Goal: Task Accomplishment & Management: Complete application form

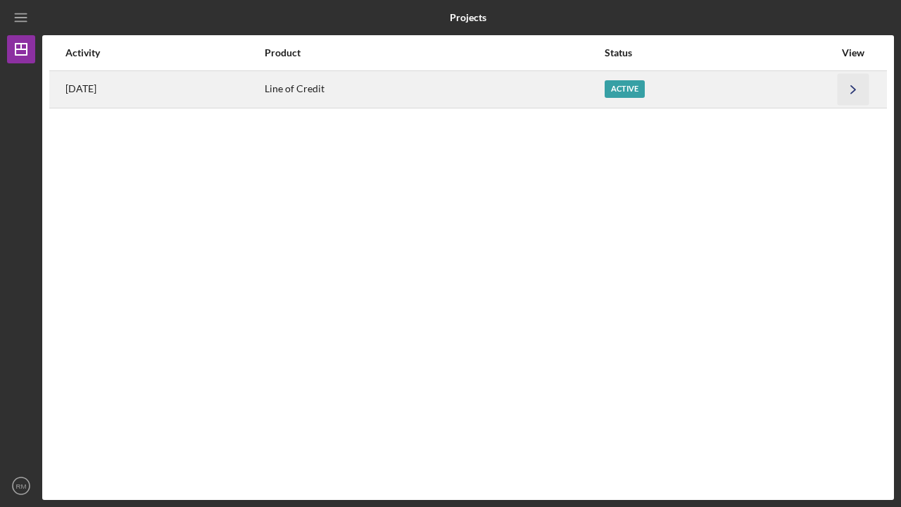
click at [855, 89] on polyline "button" at bounding box center [853, 89] width 4 height 8
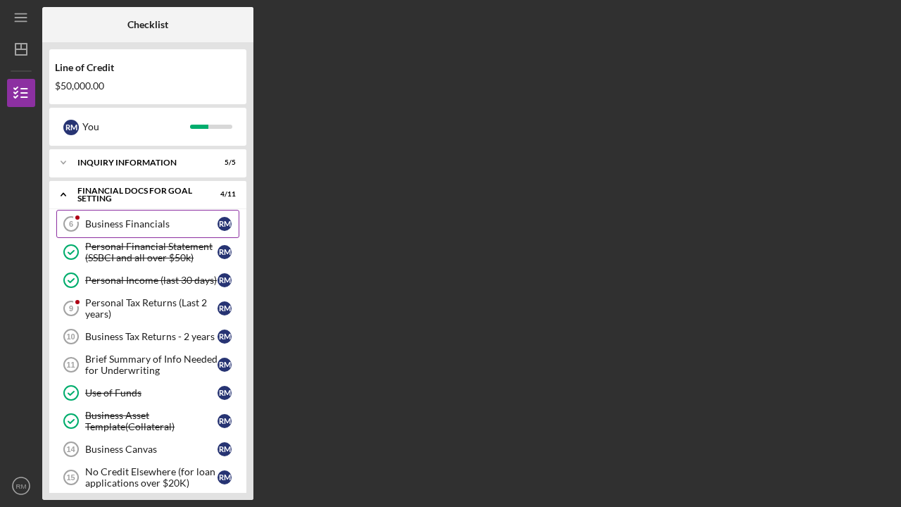
click at [134, 224] on div "Business Financials" at bounding box center [151, 223] width 132 height 11
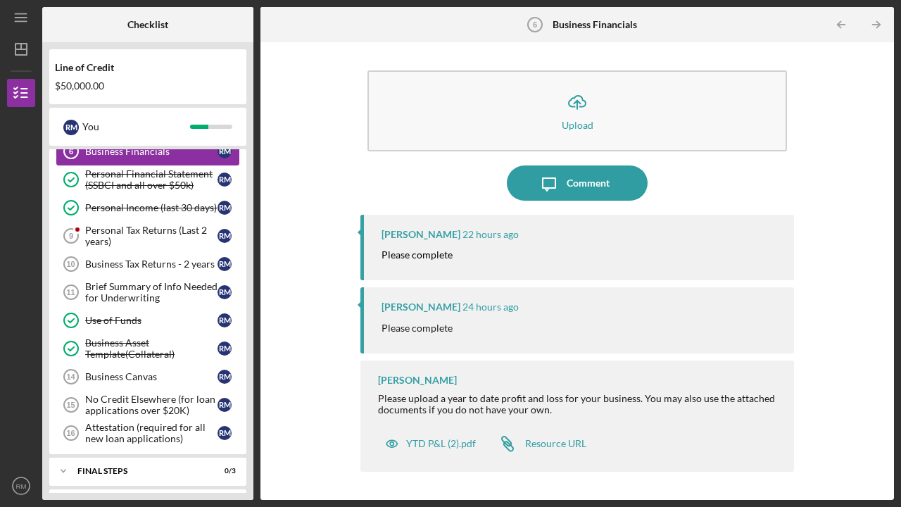
scroll to position [80, 0]
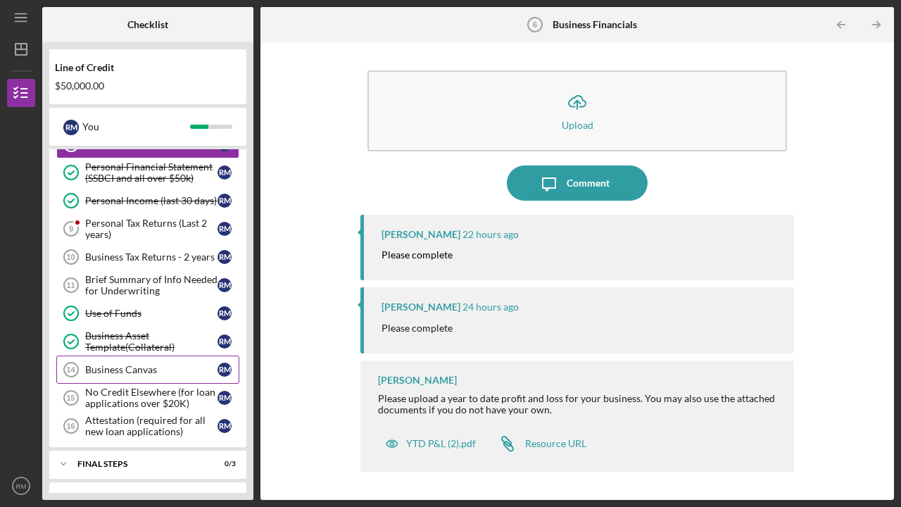
click at [107, 370] on div "Business Canvas" at bounding box center [151, 369] width 132 height 11
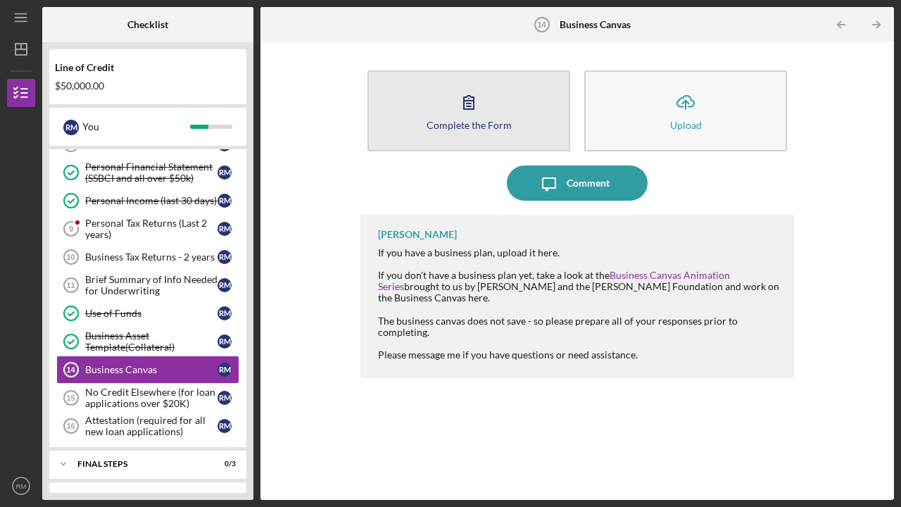
click at [468, 120] on div "Complete the Form" at bounding box center [469, 125] width 85 height 11
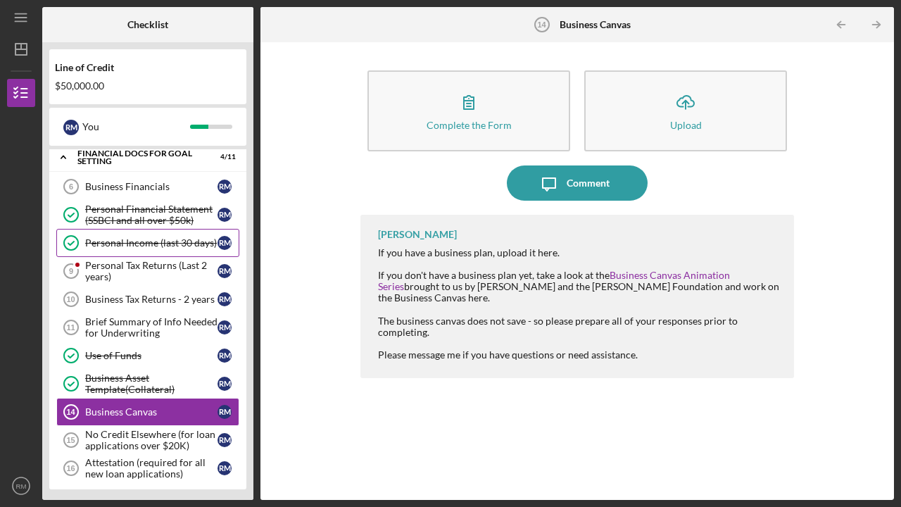
scroll to position [14, 0]
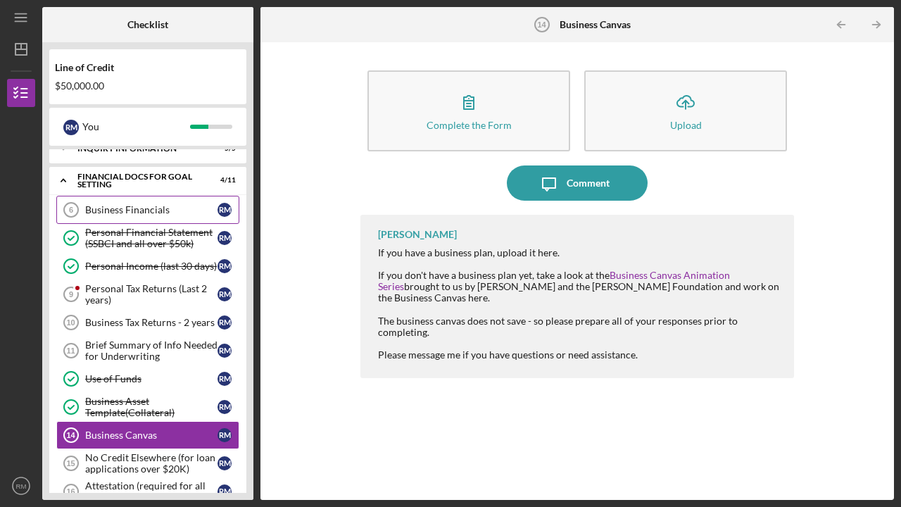
click at [128, 209] on div "Business Financials" at bounding box center [151, 209] width 132 height 11
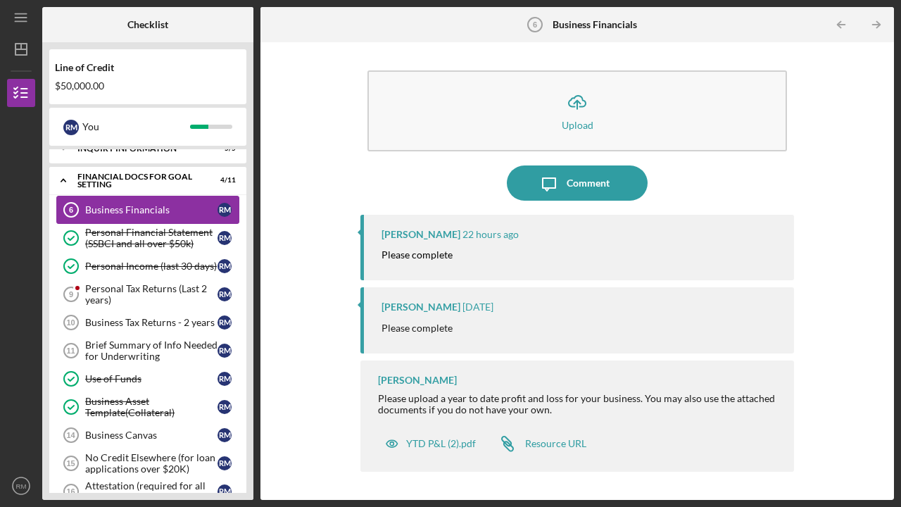
click at [128, 209] on div "Business Financials" at bounding box center [151, 209] width 132 height 11
click at [439, 439] on div "YTD P&L (2).pdf" at bounding box center [441, 443] width 70 height 11
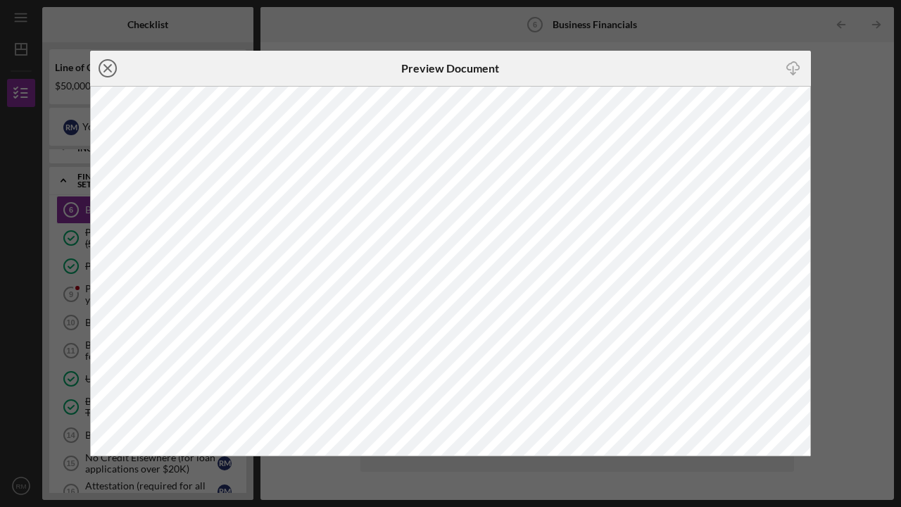
click at [105, 71] on line at bounding box center [107, 68] width 7 height 7
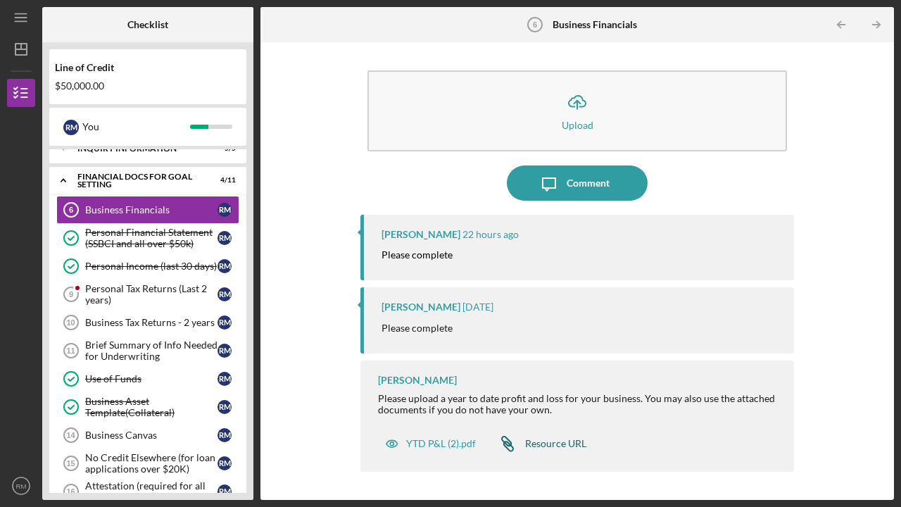
click at [546, 442] on div "Resource URL" at bounding box center [555, 443] width 61 height 11
click at [434, 439] on div "YTD P&L (2).pdf" at bounding box center [441, 443] width 70 height 11
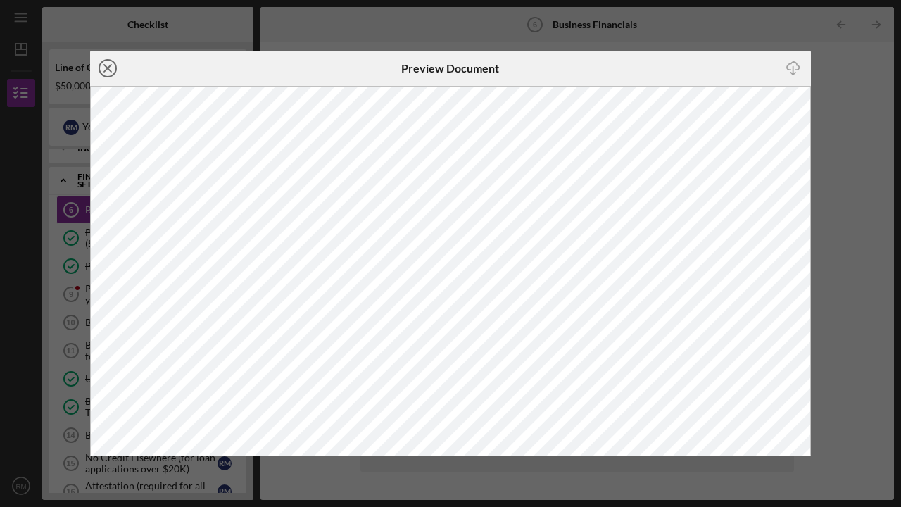
click at [107, 63] on icon "Icon/Close" at bounding box center [107, 68] width 35 height 35
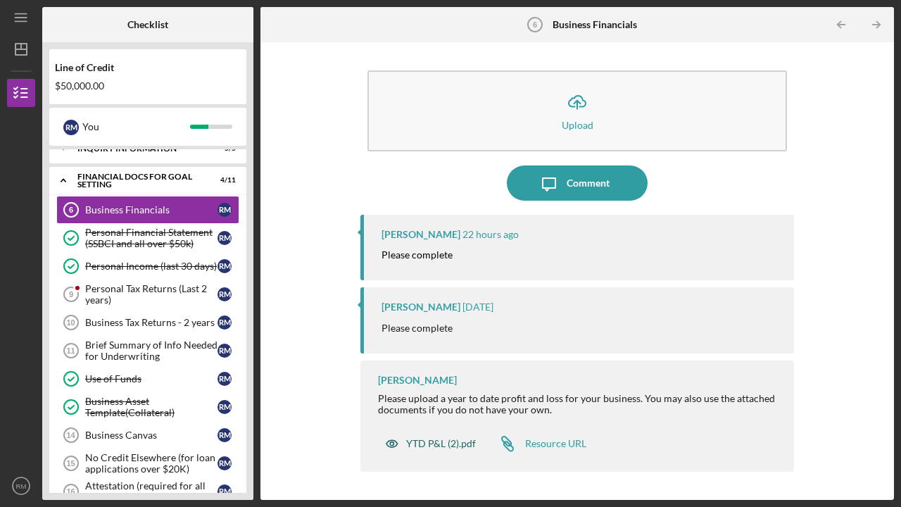
click at [433, 443] on div "YTD P&L (2).pdf" at bounding box center [441, 443] width 70 height 11
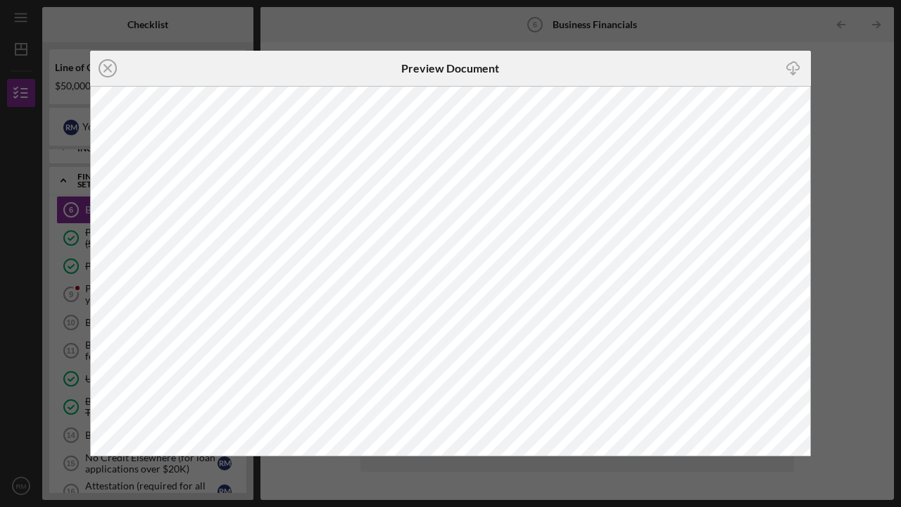
click at [850, 107] on div "Icon/Close Preview Document Icon/Download" at bounding box center [450, 253] width 901 height 507
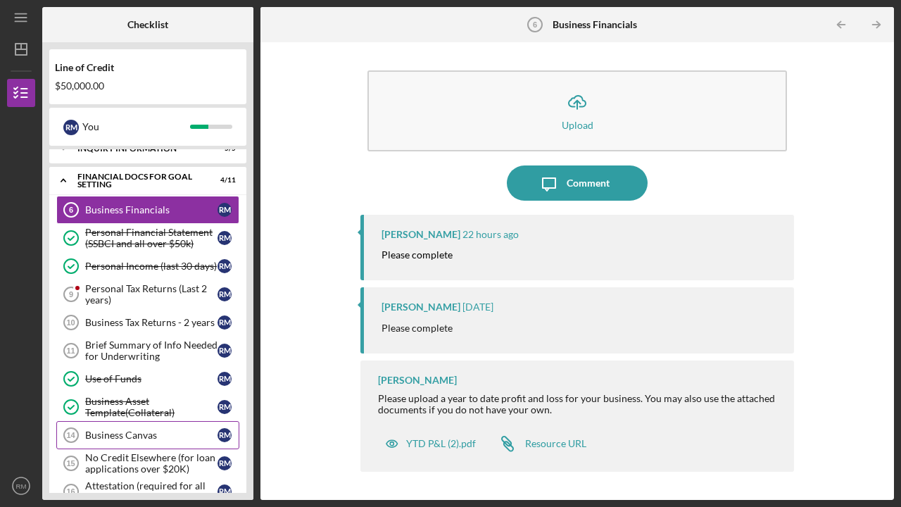
click at [106, 433] on div "Business Canvas" at bounding box center [151, 434] width 132 height 11
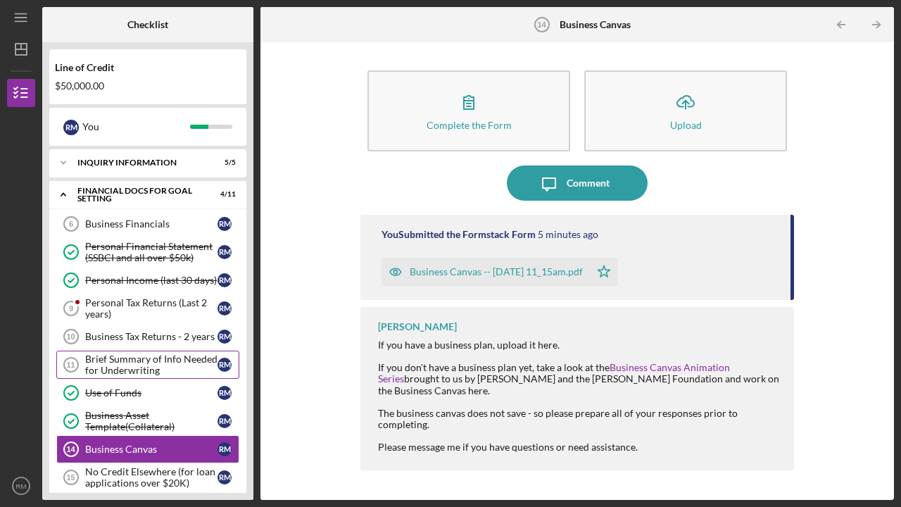
click at [120, 363] on div "Brief Summary of Info Needed for Underwriting" at bounding box center [151, 364] width 132 height 23
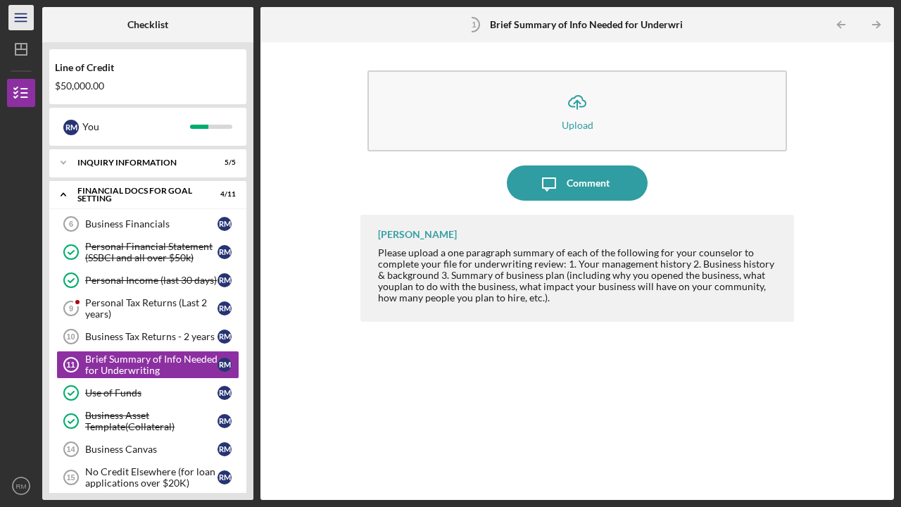
click at [24, 16] on icon "Icon/Menu" at bounding box center [22, 18] width 32 height 32
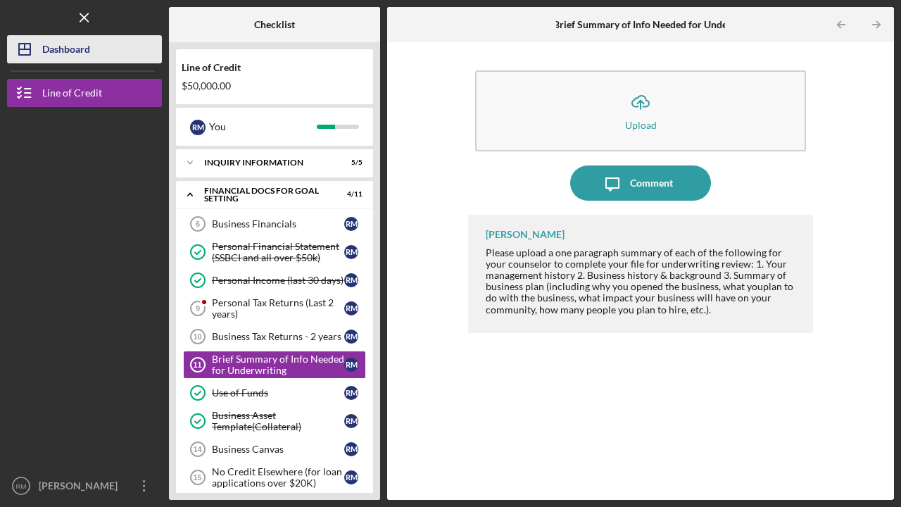
click at [21, 52] on icon "Icon/Dashboard" at bounding box center [24, 49] width 35 height 35
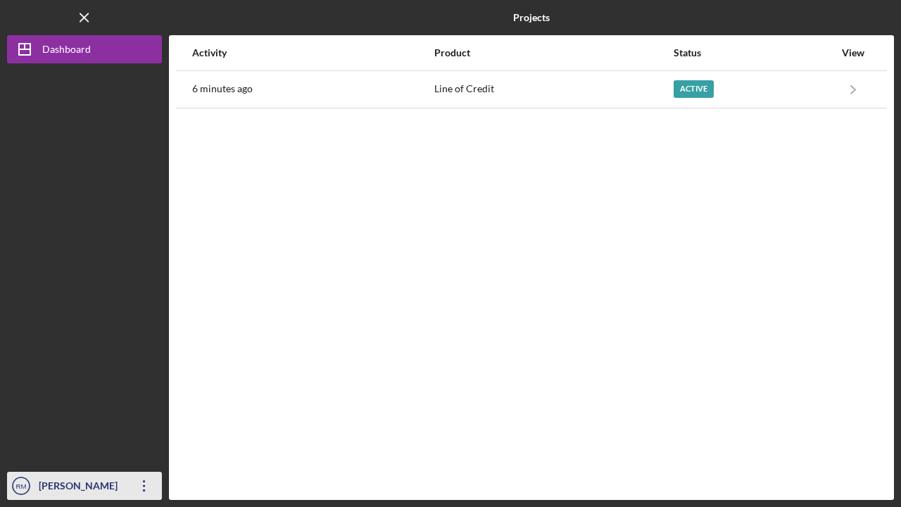
click at [146, 486] on icon "Icon/Overflow" at bounding box center [144, 485] width 35 height 35
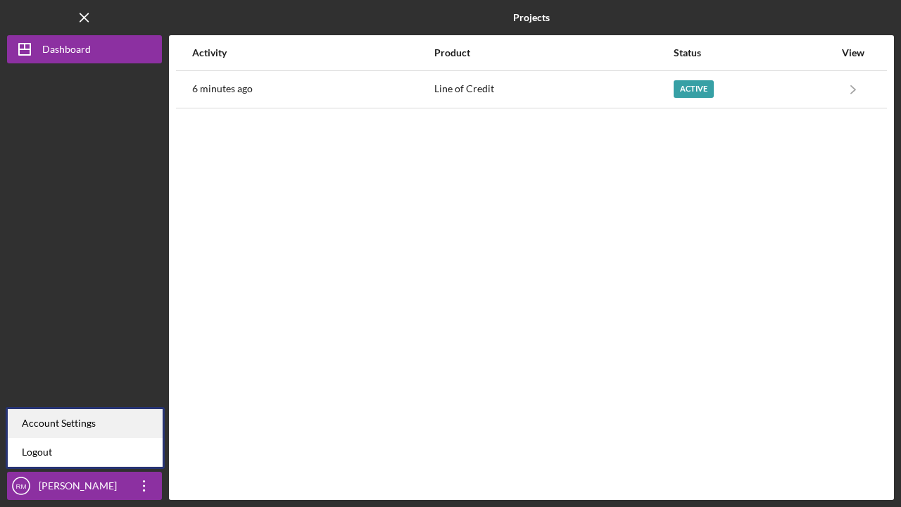
click at [111, 420] on div "Account Settings" at bounding box center [85, 423] width 155 height 29
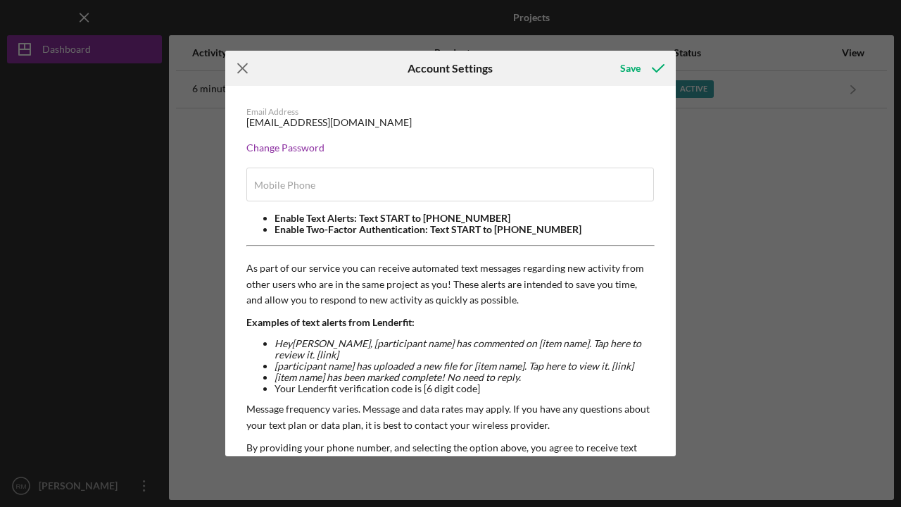
click at [246, 63] on icon "Icon/Menu Close" at bounding box center [242, 68] width 35 height 35
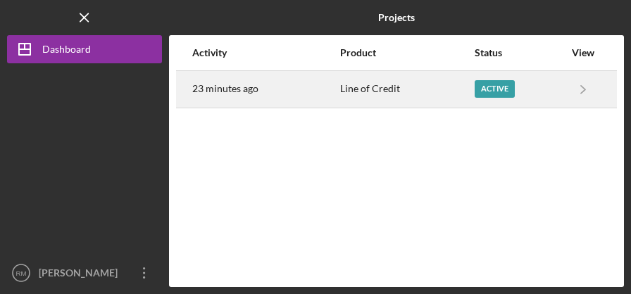
click at [498, 90] on div "Active" at bounding box center [494, 89] width 40 height 18
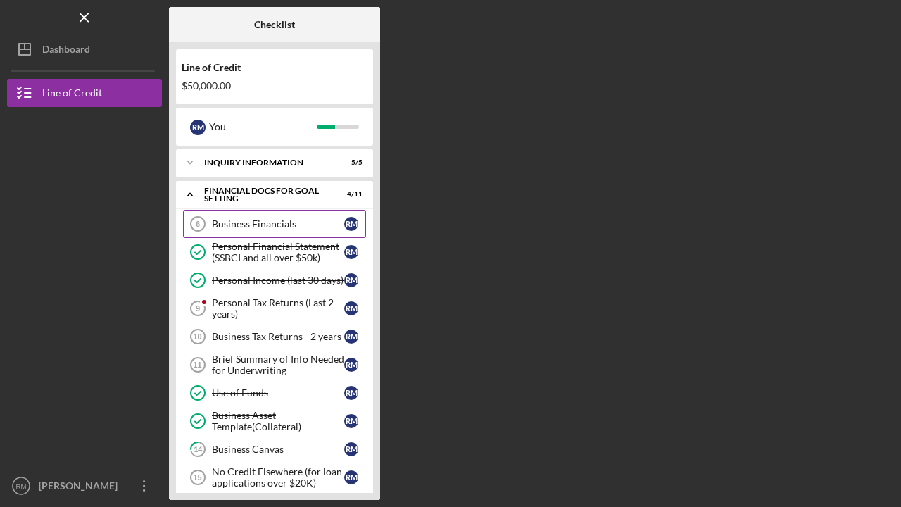
click at [244, 224] on div "Business Financials" at bounding box center [278, 223] width 132 height 11
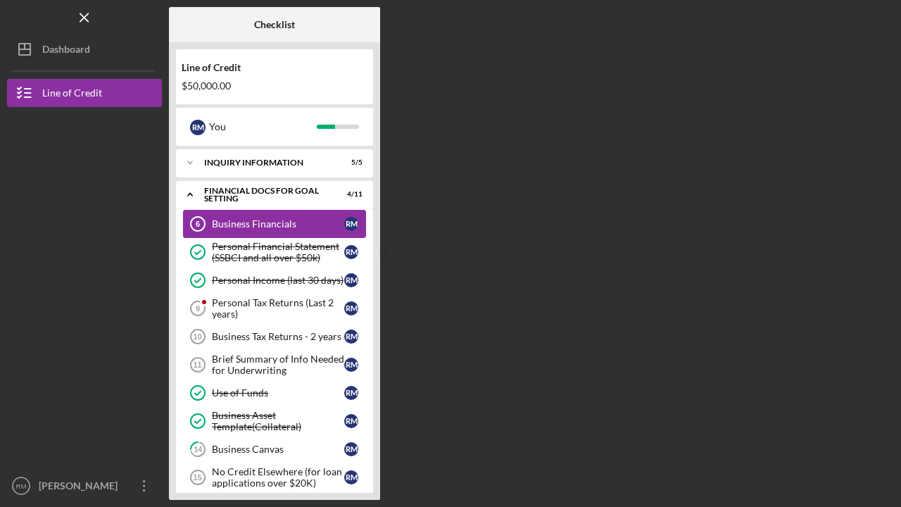
click at [243, 225] on div "Business Financials" at bounding box center [278, 223] width 132 height 11
click at [249, 223] on div "Business Financials" at bounding box center [278, 223] width 132 height 11
click at [241, 257] on div "Personal Financial Statement (SSBCI and all over $50k)" at bounding box center [278, 252] width 132 height 23
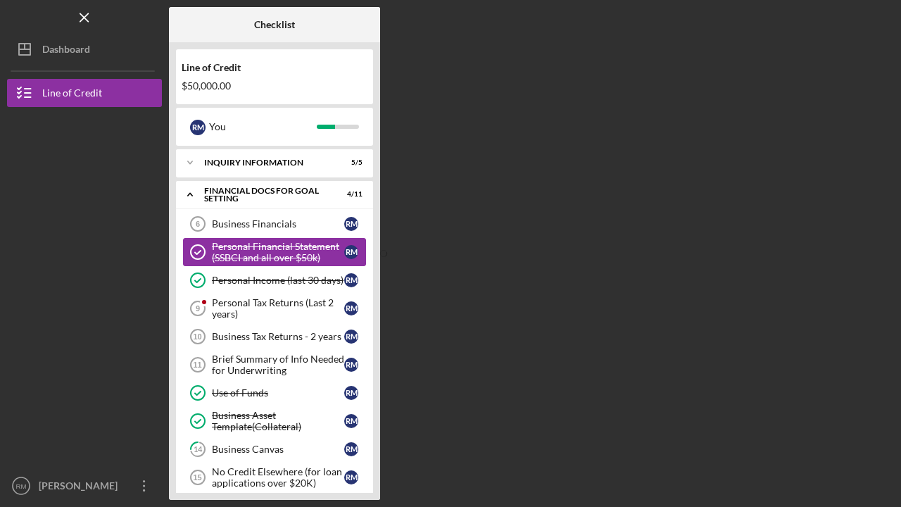
click at [241, 257] on div "Personal Financial Statement (SSBCI and all over $50k)" at bounding box center [278, 252] width 132 height 23
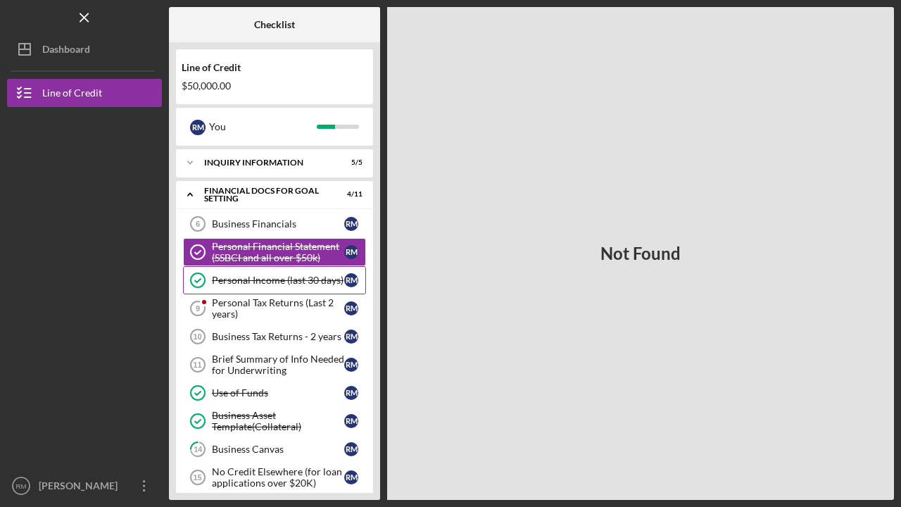
click at [234, 281] on div "Personal Income (last 30 days)" at bounding box center [278, 280] width 132 height 11
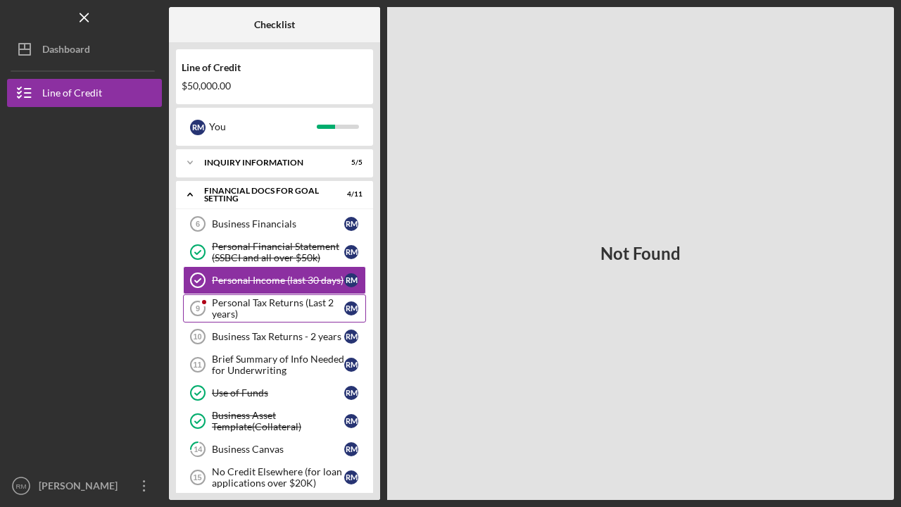
click at [229, 306] on div "Personal Tax Returns (Last 2 years)" at bounding box center [278, 308] width 132 height 23
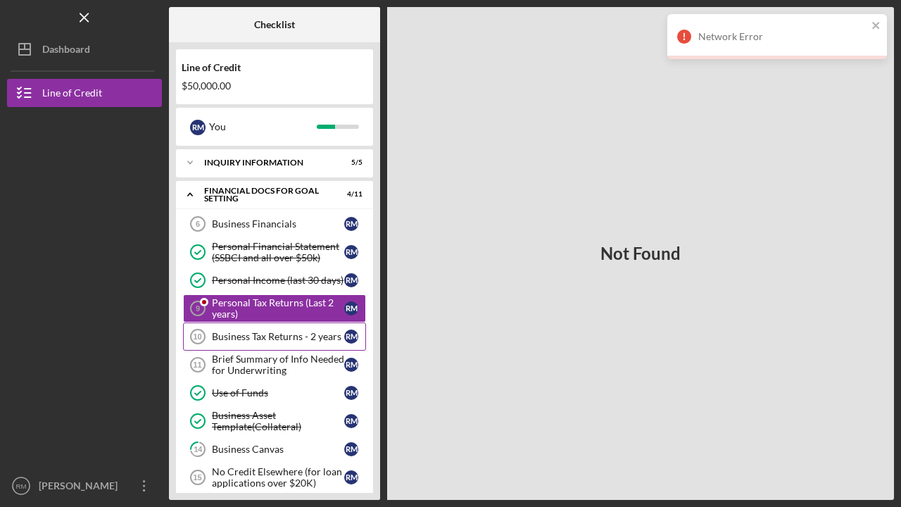
click at [228, 338] on div "Business Tax Returns - 2 years" at bounding box center [278, 336] width 132 height 11
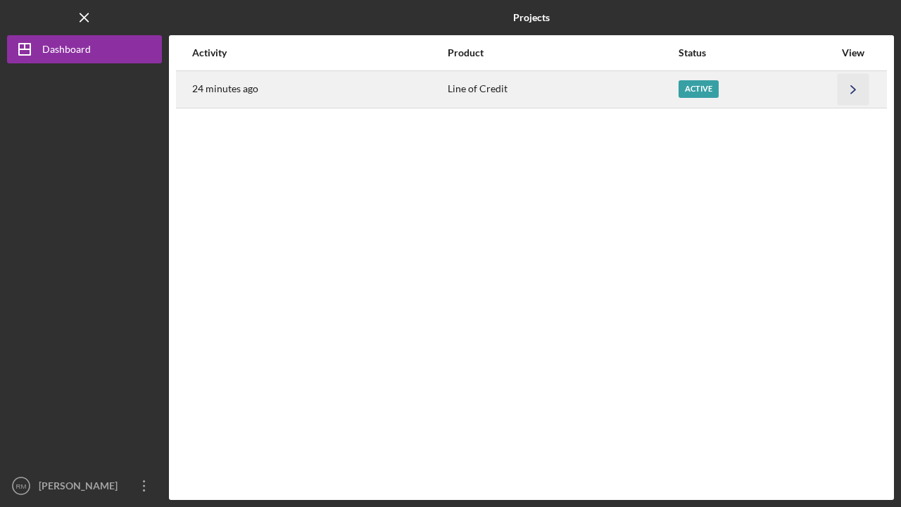
click at [856, 91] on icon "Icon/Navigate" at bounding box center [854, 89] width 32 height 32
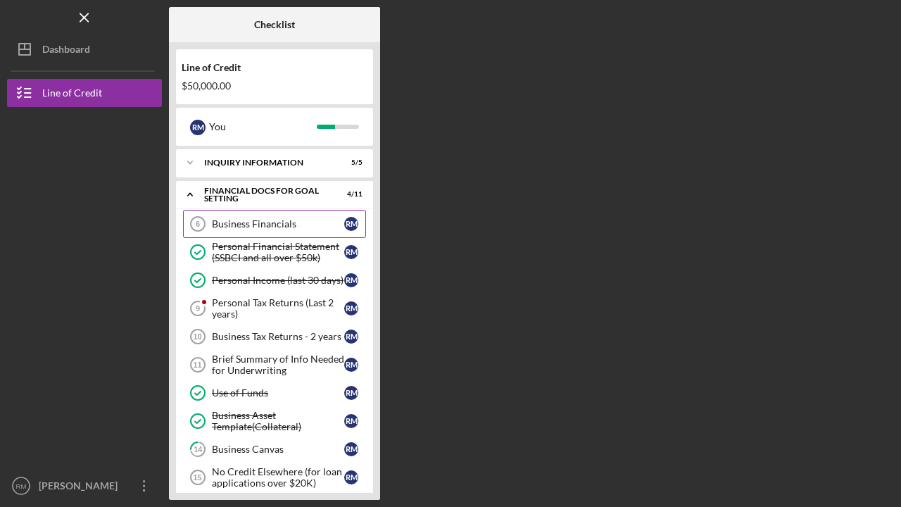
click at [233, 223] on div "Business Financials" at bounding box center [278, 223] width 132 height 11
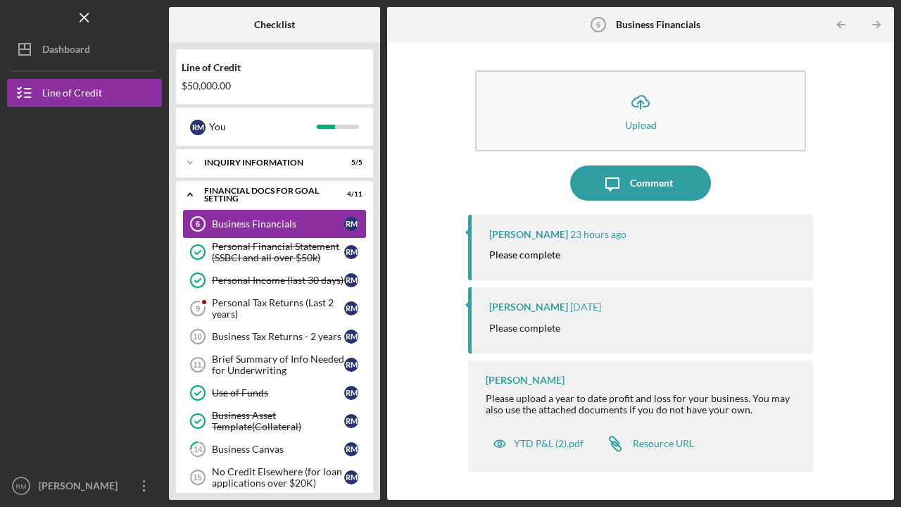
click at [233, 222] on div "Business Financials" at bounding box center [278, 223] width 132 height 11
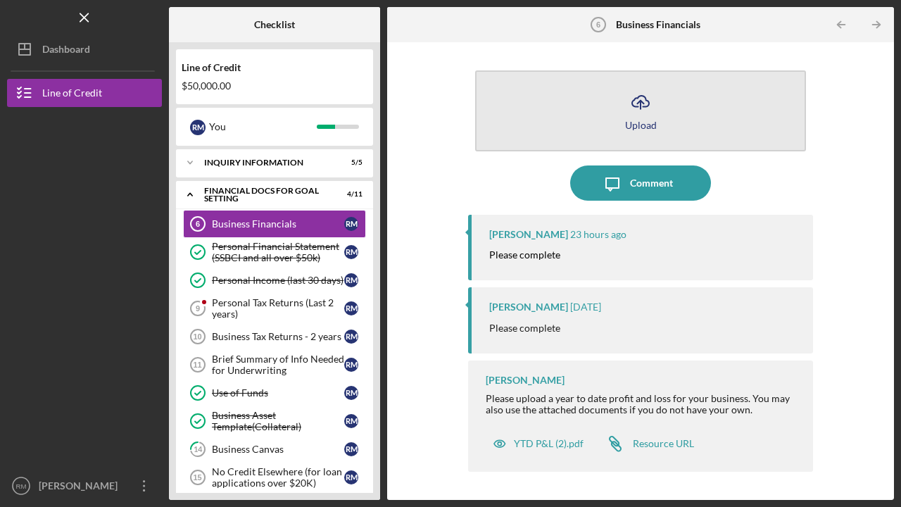
click at [645, 116] on icon "Icon/Upload" at bounding box center [640, 101] width 35 height 35
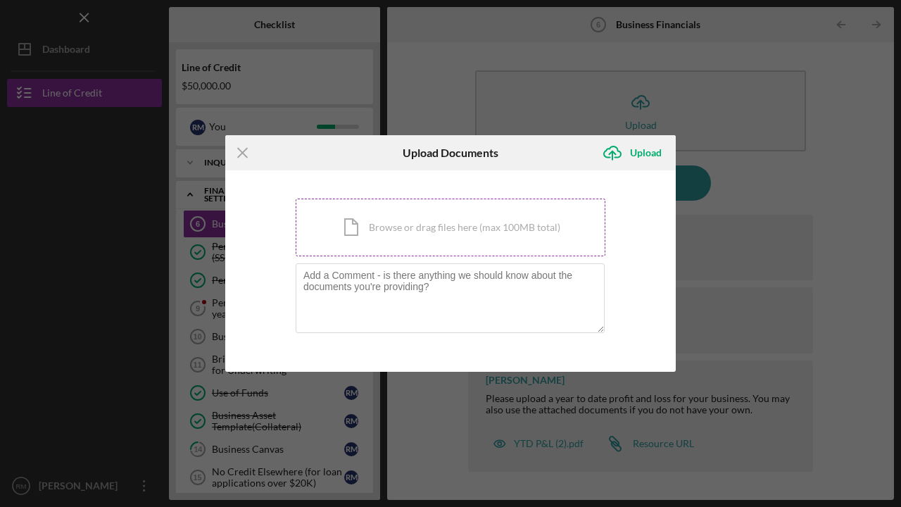
click at [404, 225] on div "Icon/Document Browse or drag files here (max 100MB total) Tap to choose files o…" at bounding box center [451, 228] width 310 height 58
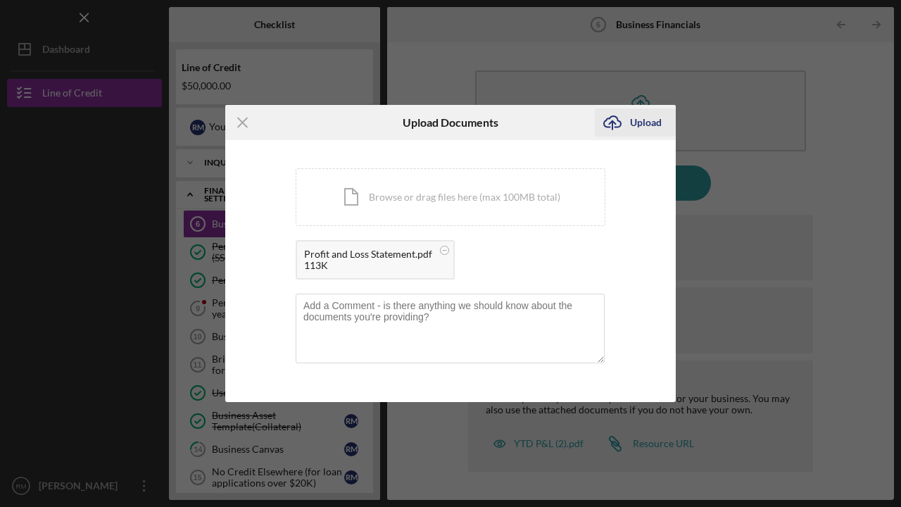
click at [643, 120] on div "Upload" at bounding box center [646, 122] width 32 height 28
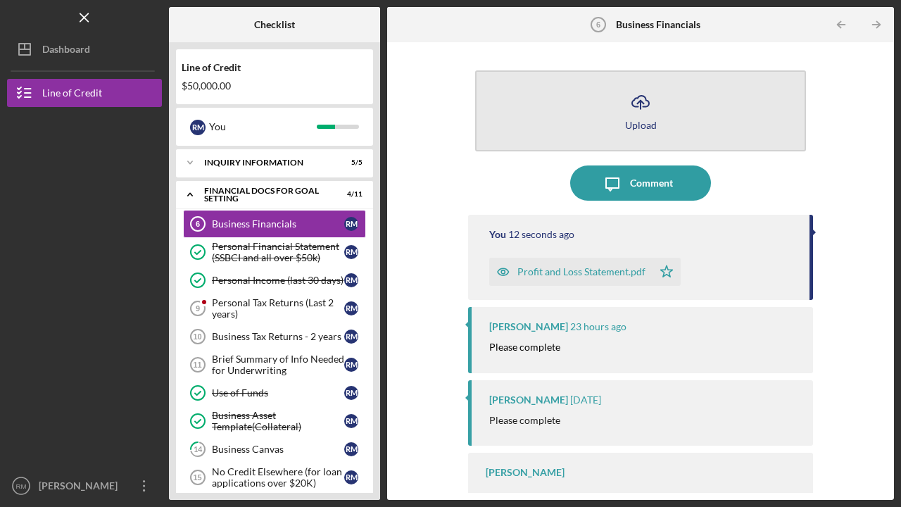
click at [649, 118] on icon "Icon/Upload" at bounding box center [640, 101] width 35 height 35
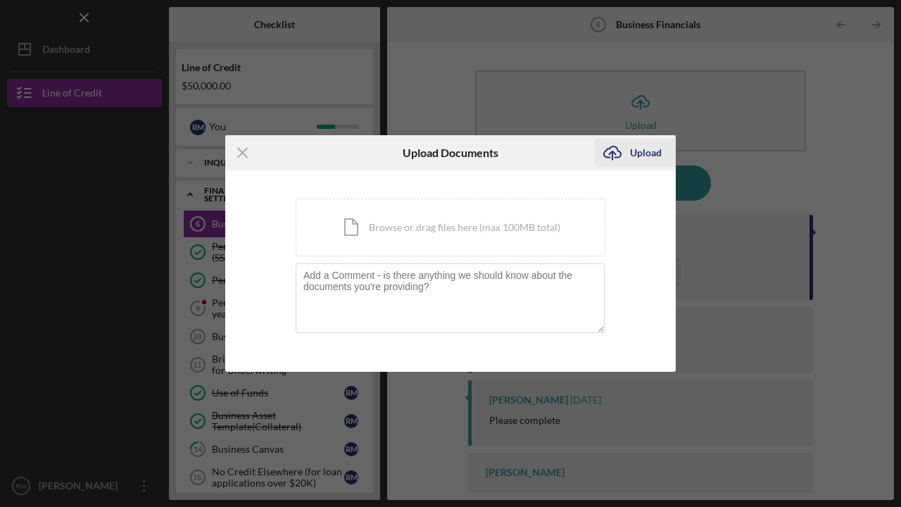
click at [634, 153] on div "Upload" at bounding box center [646, 153] width 32 height 28
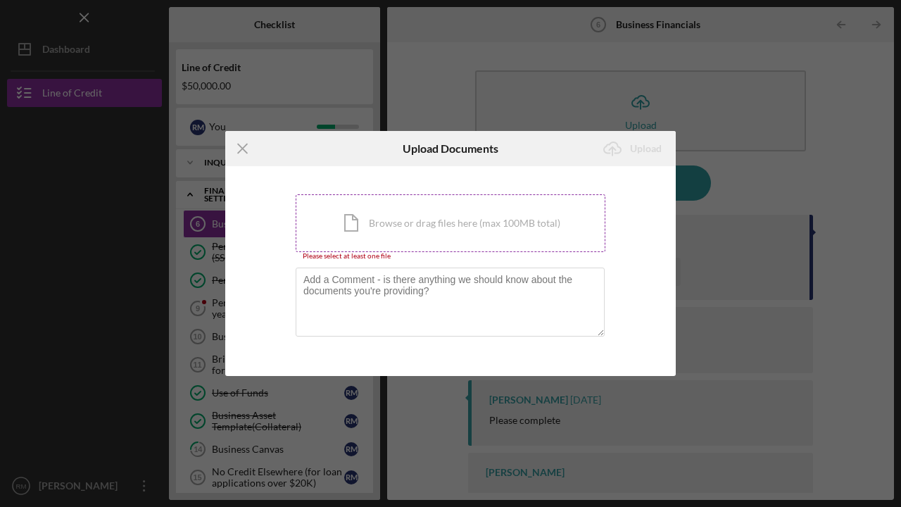
click at [432, 228] on div "Icon/Document Browse or drag files here (max 100MB total) Tap to choose files o…" at bounding box center [451, 223] width 310 height 58
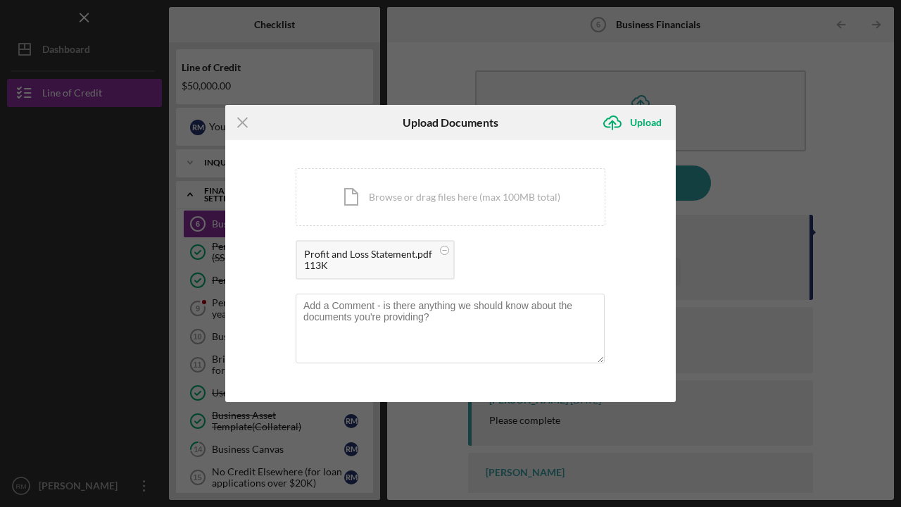
click at [370, 258] on div "Profit and Loss Statement.pdf" at bounding box center [368, 253] width 128 height 11
click at [647, 118] on div "Upload" at bounding box center [646, 122] width 32 height 28
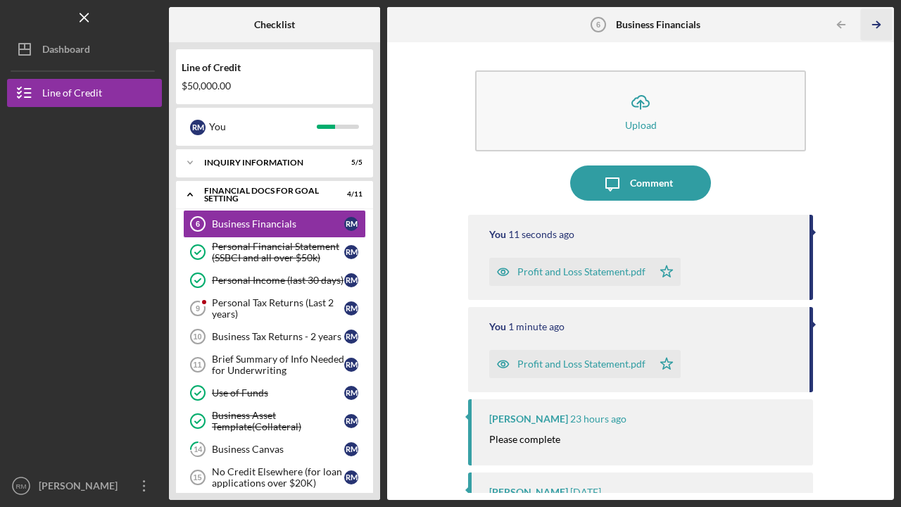
click at [880, 24] on polyline "button" at bounding box center [878, 25] width 4 height 6
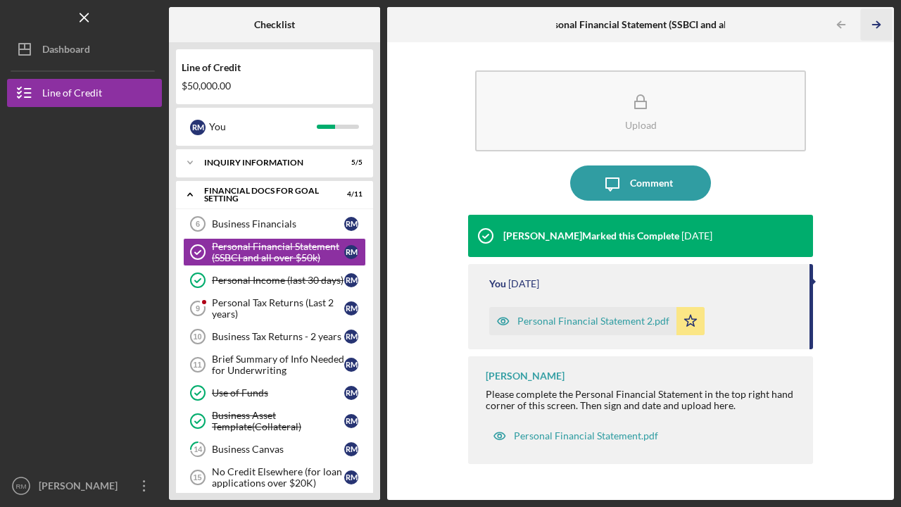
click at [880, 23] on icon "Icon/Table Pagination Arrow" at bounding box center [877, 25] width 32 height 32
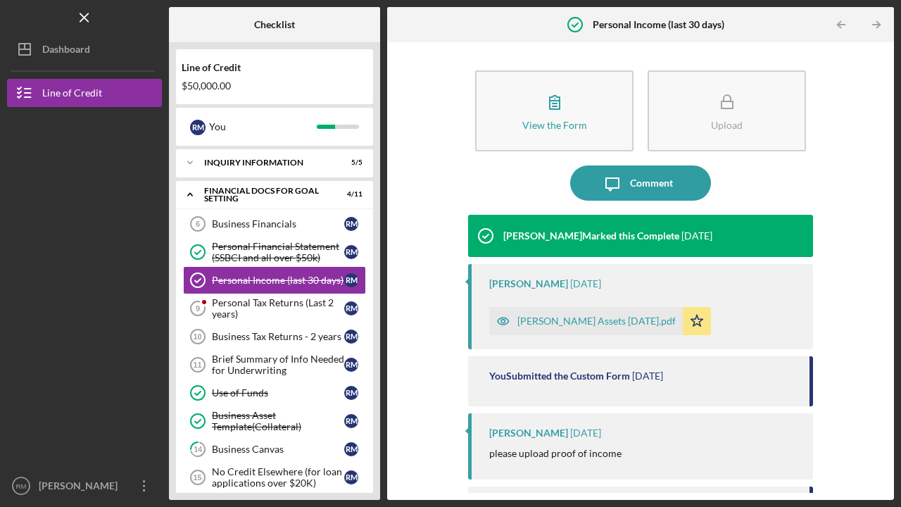
click at [880, 23] on icon "Icon/Table Pagination Arrow" at bounding box center [877, 25] width 32 height 32
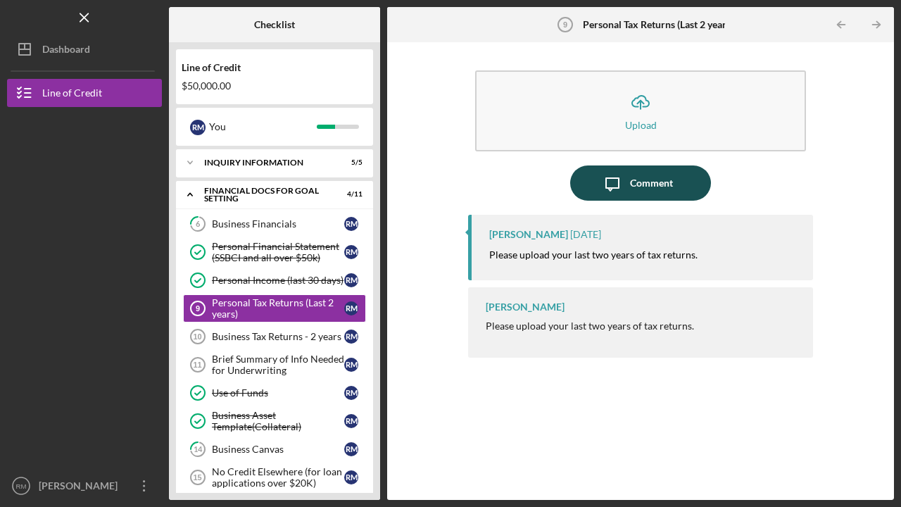
click at [611, 186] on icon "Icon/Message" at bounding box center [612, 182] width 35 height 35
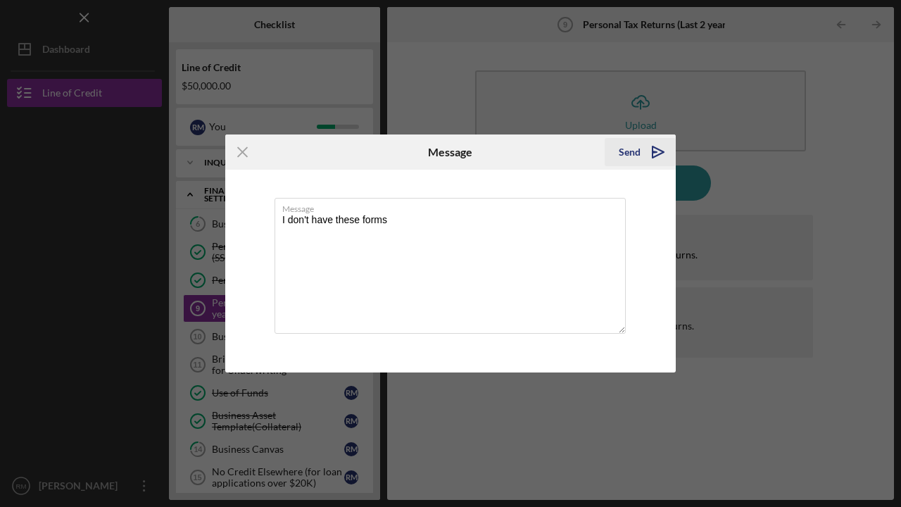
type textarea "I don't have these forms"
click at [629, 156] on div "Send" at bounding box center [630, 152] width 22 height 28
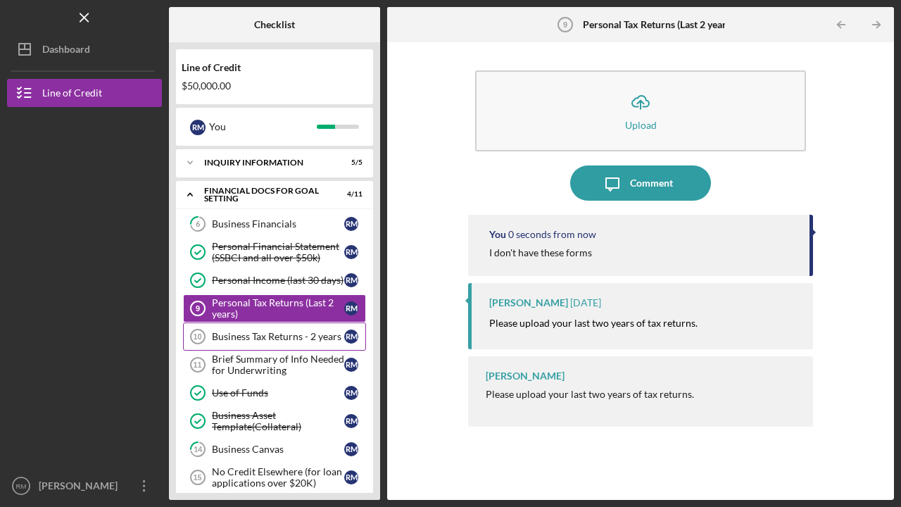
click at [258, 343] on link "Business Tax Returns - 2 years 10 Business Tax Returns - 2 years R M" at bounding box center [274, 336] width 183 height 28
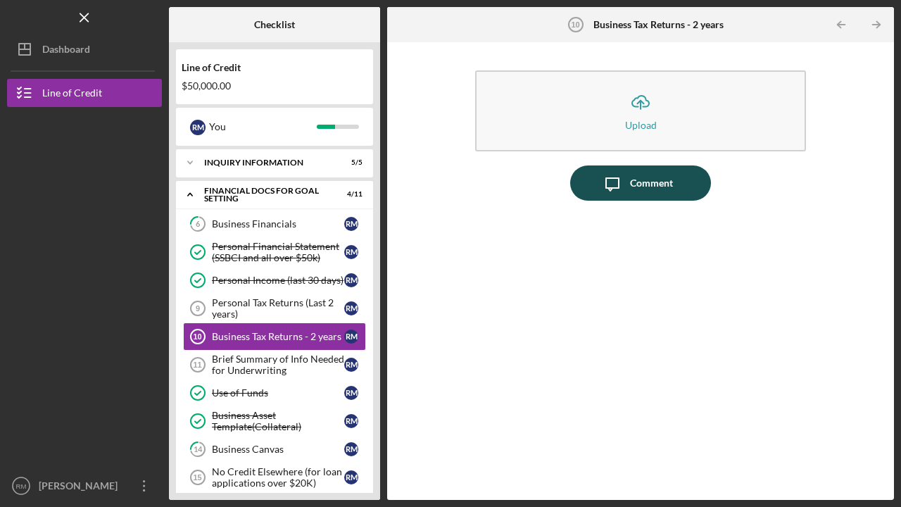
click at [646, 185] on div "Comment" at bounding box center [651, 182] width 43 height 35
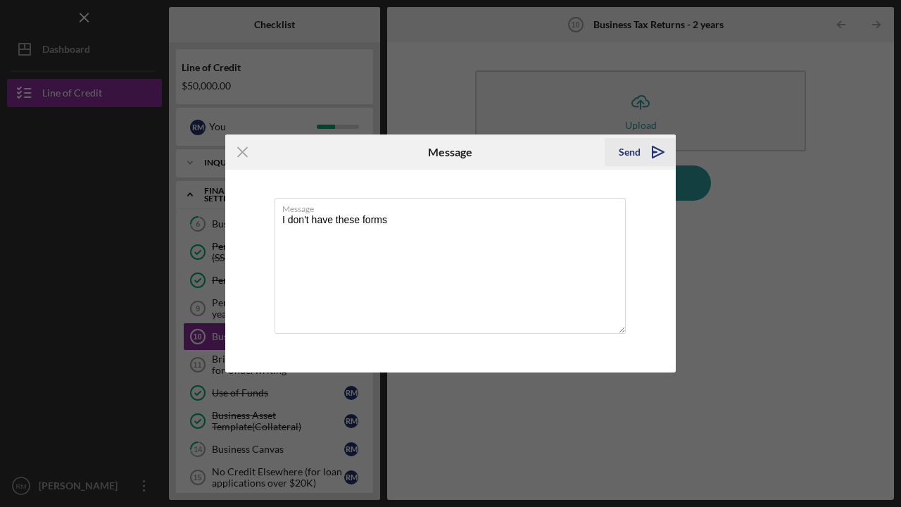
type textarea "I don't have these forms"
click at [636, 151] on div "Send" at bounding box center [630, 152] width 22 height 28
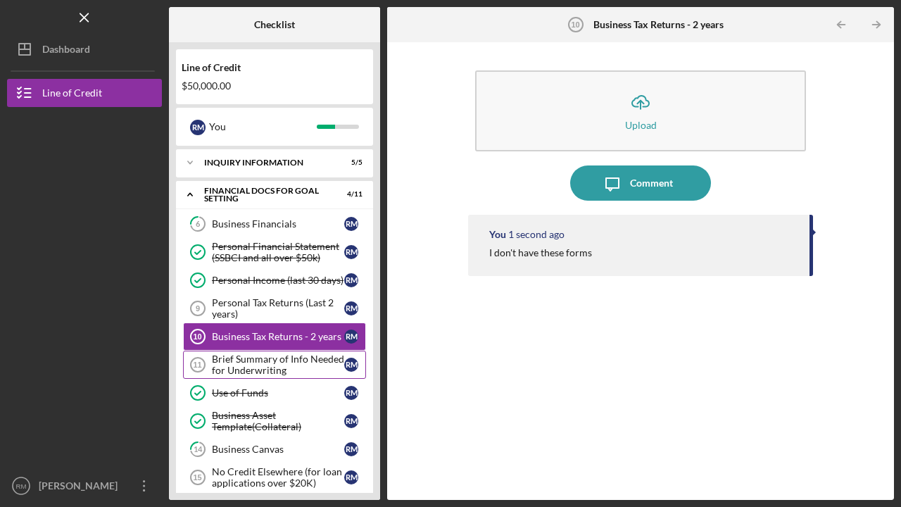
click at [230, 365] on div "Brief Summary of Info Needed for Underwriting" at bounding box center [278, 364] width 132 height 23
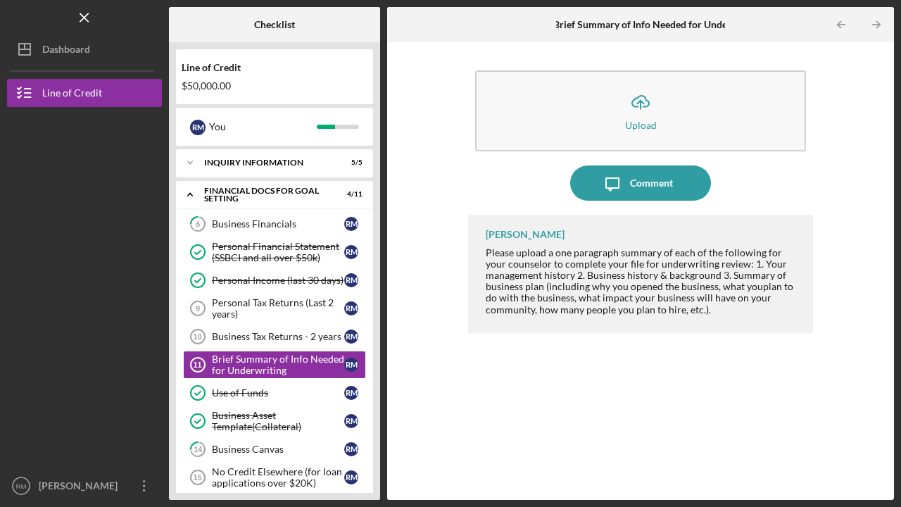
drag, startPoint x: 210, startPoint y: 372, endPoint x: 182, endPoint y: 180, distance: 195.0
click at [181, 185] on div "Icon/Expander Financial Docs for Goal Setting 4 / 11 6 Business Financials R M …" at bounding box center [274, 354] width 197 height 346
click at [239, 451] on div "Business Canvas" at bounding box center [278, 448] width 132 height 11
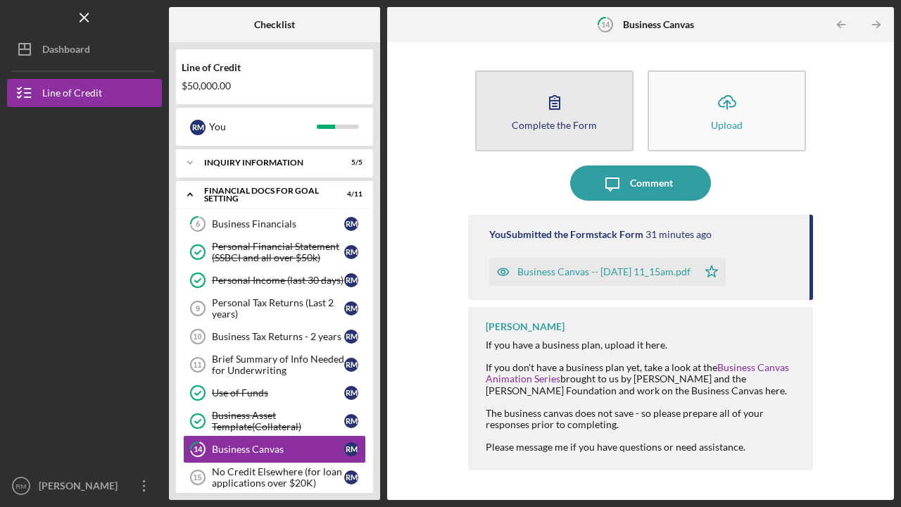
click at [562, 126] on div "Complete the Form" at bounding box center [554, 125] width 85 height 11
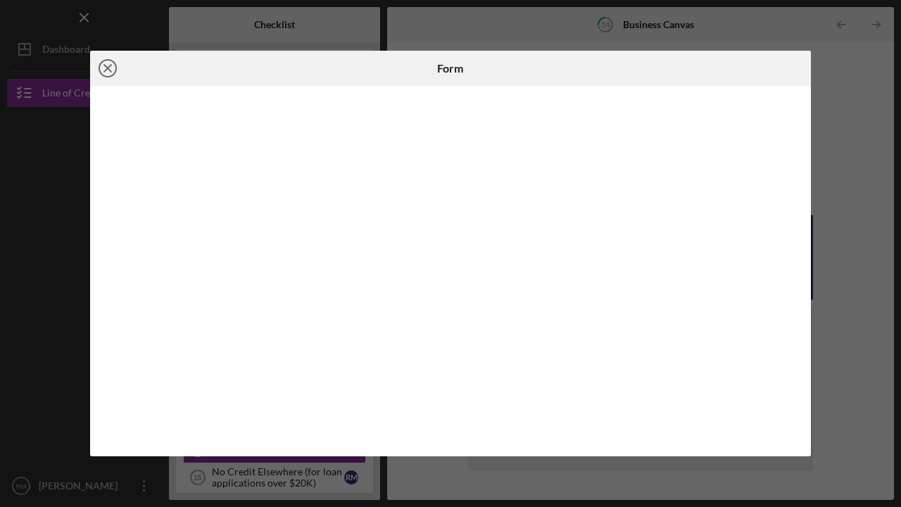
click at [108, 65] on icon "Icon/Close" at bounding box center [107, 68] width 35 height 35
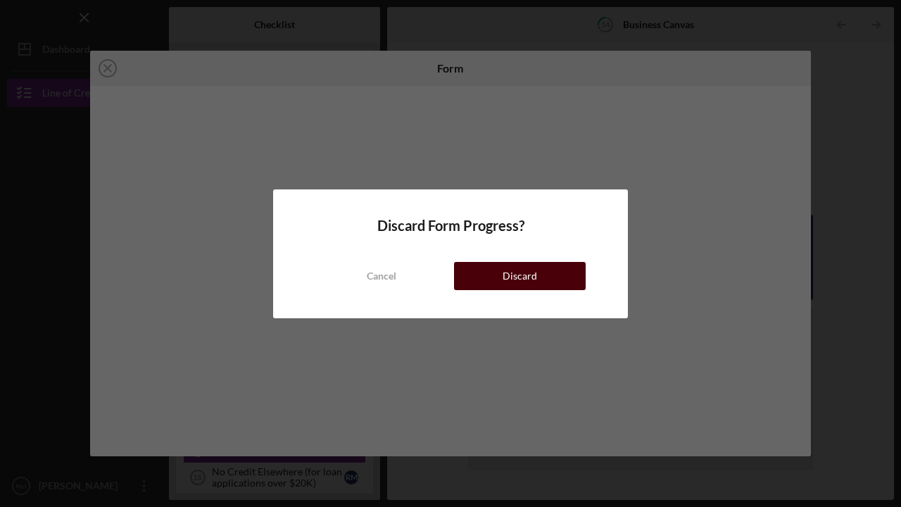
click at [504, 281] on div "Discard" at bounding box center [520, 276] width 34 height 28
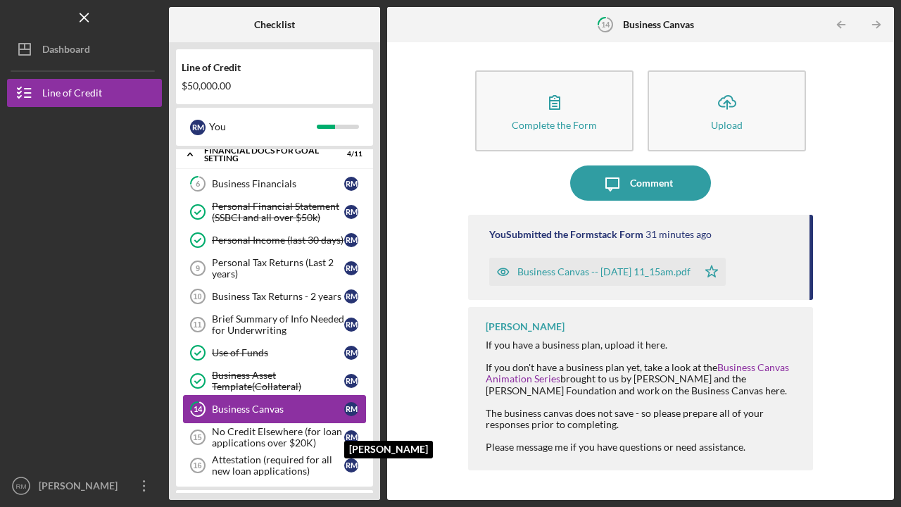
scroll to position [47, 0]
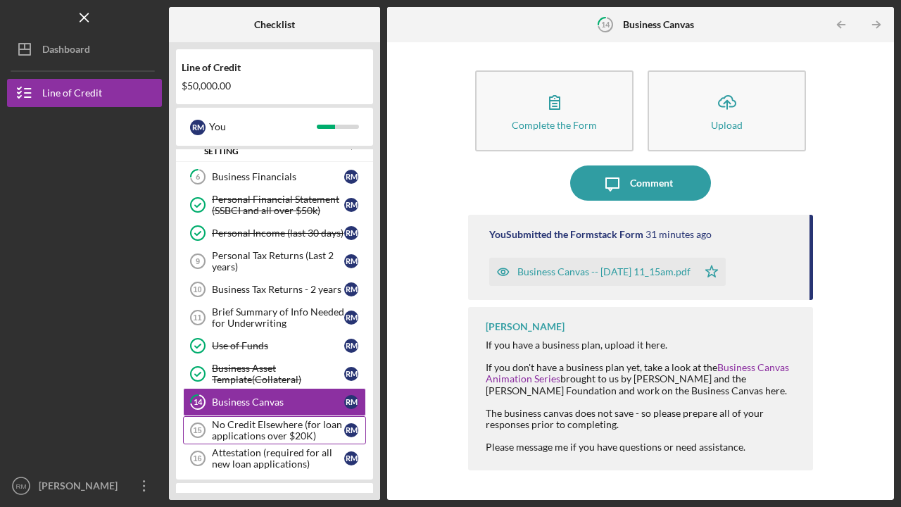
click at [244, 430] on div "No Credit Elsewhere (for loan applications over $20K)" at bounding box center [278, 430] width 132 height 23
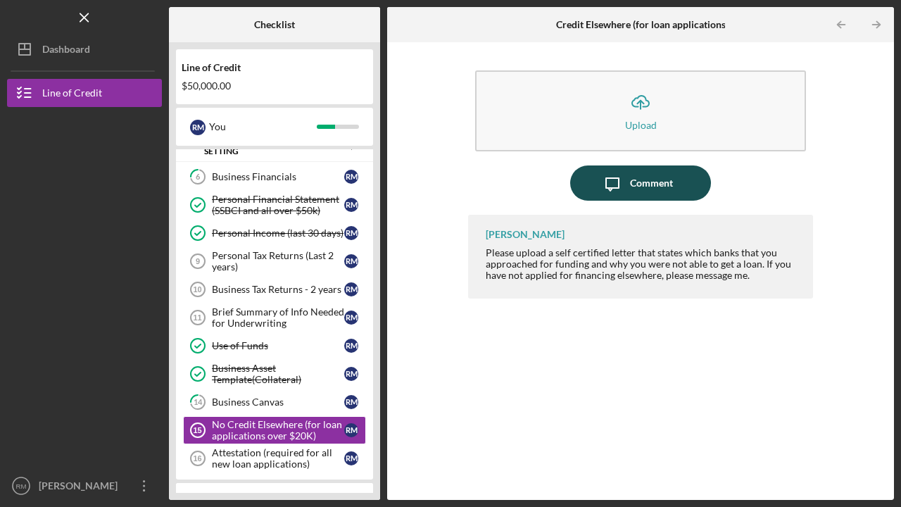
click at [625, 182] on icon "Icon/Message" at bounding box center [612, 182] width 35 height 35
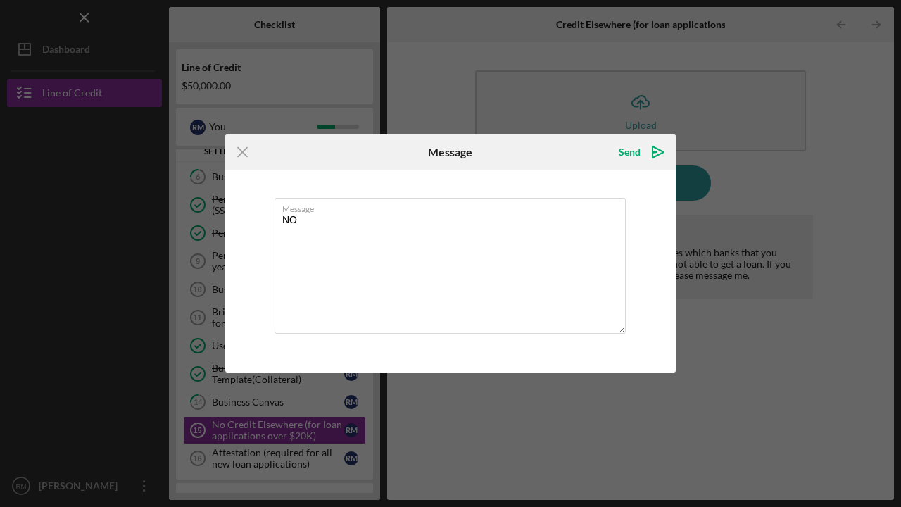
type textarea "N"
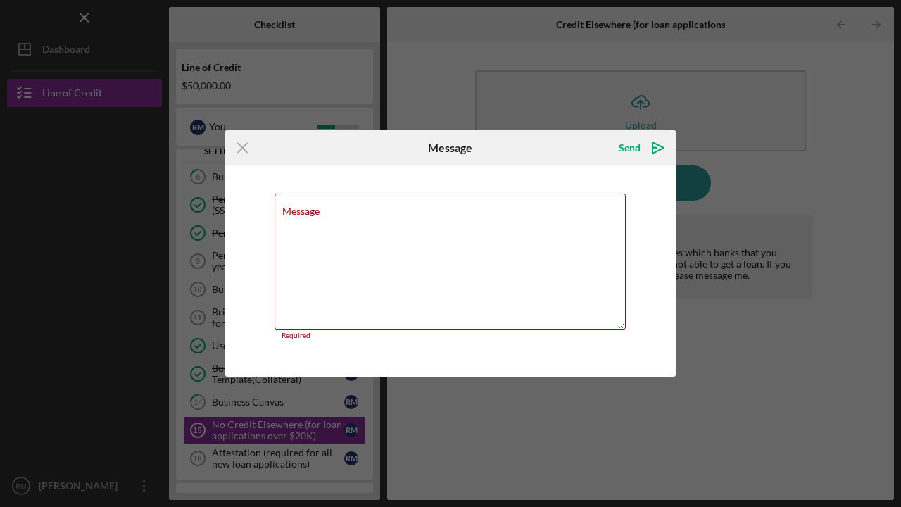
click at [701, 377] on div "Icon/Menu Close Message Send Icon/icon-invite-send Message Required Cancel Send…" at bounding box center [450, 253] width 901 height 507
click at [243, 143] on icon "Icon/Menu Close" at bounding box center [242, 147] width 35 height 35
